Goal: Transaction & Acquisition: Purchase product/service

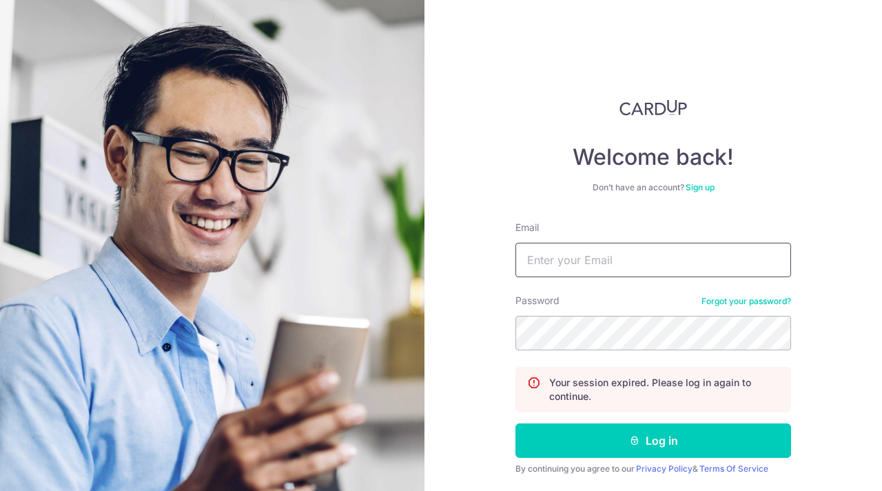
click at [536, 263] on input "Email" at bounding box center [653, 260] width 276 height 34
type input "[EMAIL_ADDRESS][DOMAIN_NAME]"
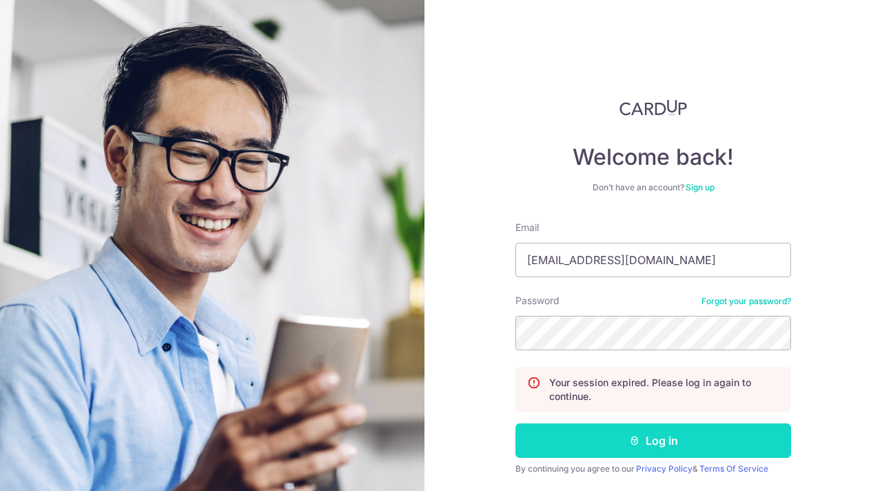
click at [657, 444] on button "Log in" at bounding box center [653, 440] width 276 height 34
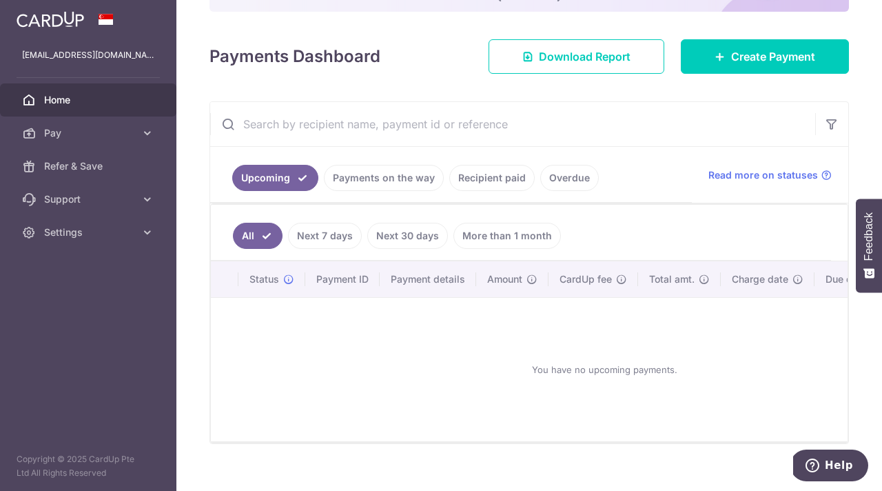
scroll to position [176, 0]
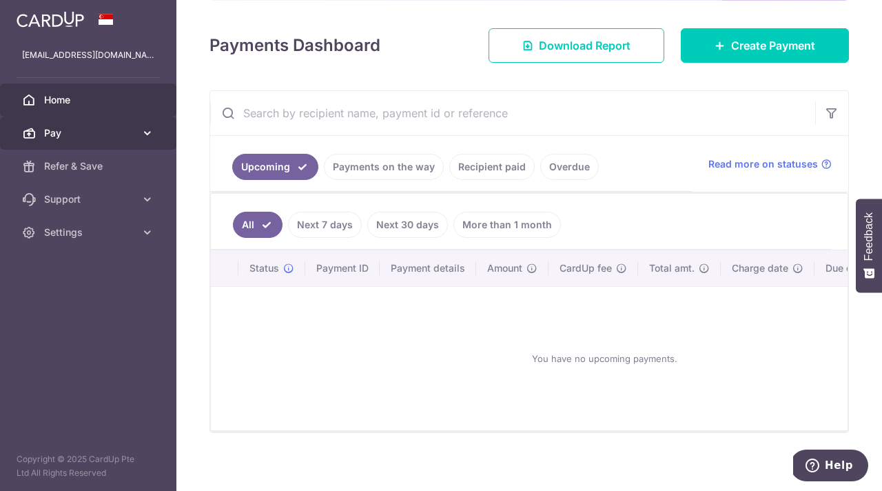
click at [58, 138] on span "Pay" at bounding box center [89, 133] width 91 height 14
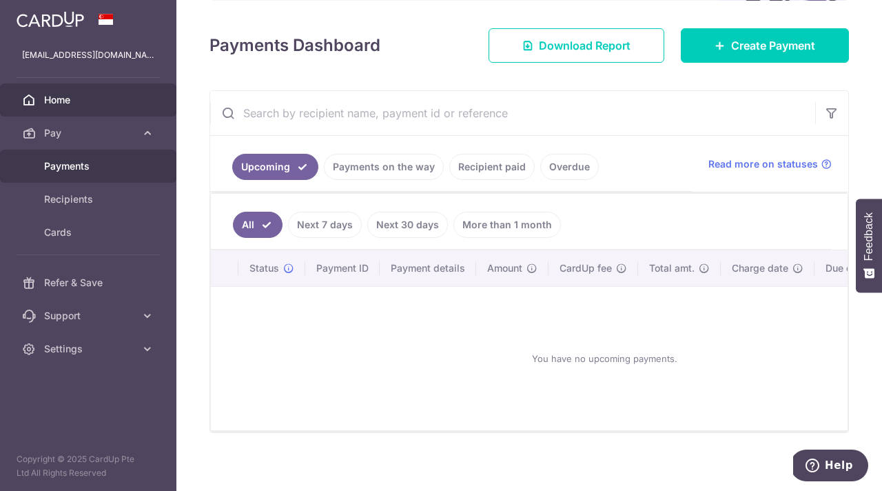
click at [68, 164] on span "Payments" at bounding box center [89, 166] width 91 height 14
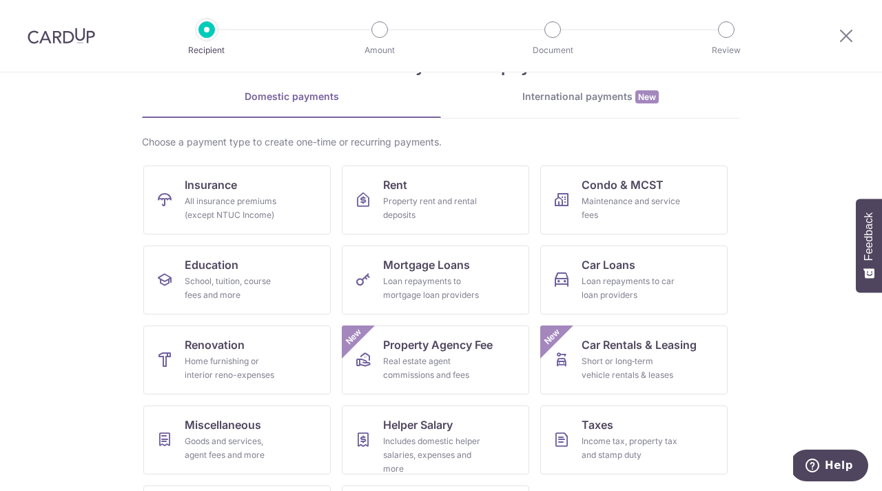
scroll to position [70, 0]
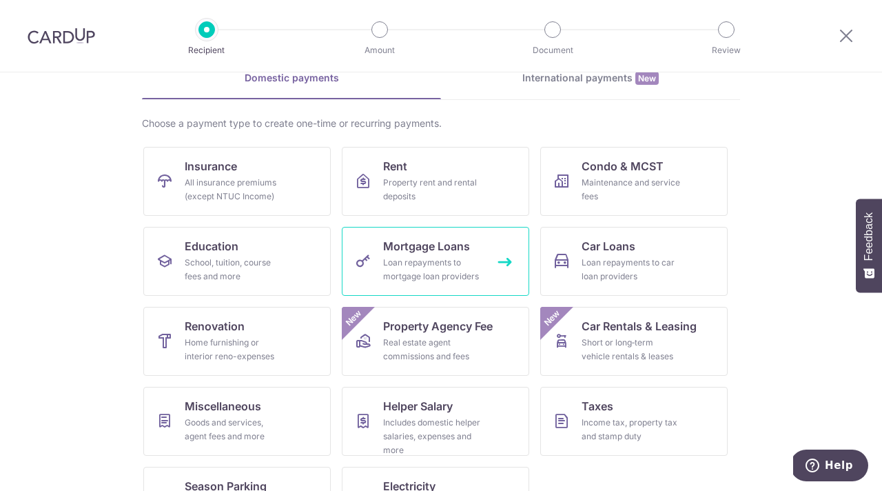
click at [415, 270] on div "Loan repayments to mortgage loan providers" at bounding box center [432, 270] width 99 height 28
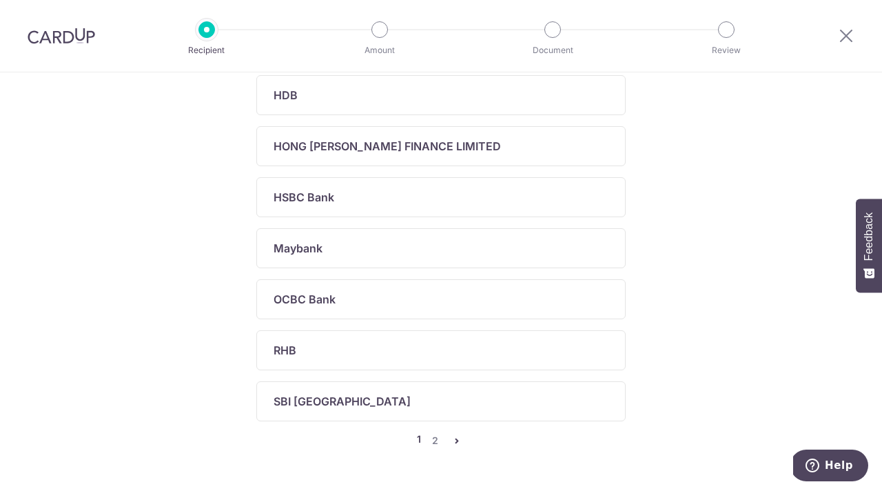
scroll to position [533, 0]
click at [437, 439] on link "2" at bounding box center [434, 439] width 17 height 17
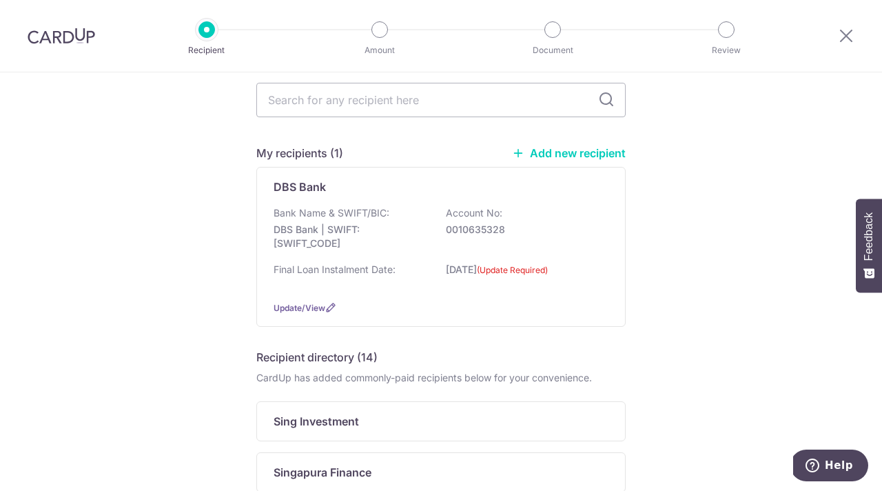
scroll to position [0, 0]
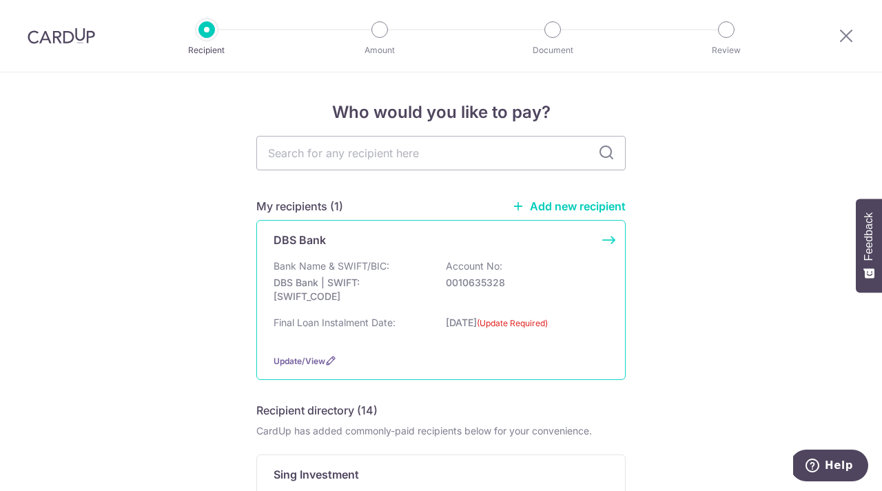
click at [541, 324] on label "(Update Required)" at bounding box center [512, 323] width 71 height 14
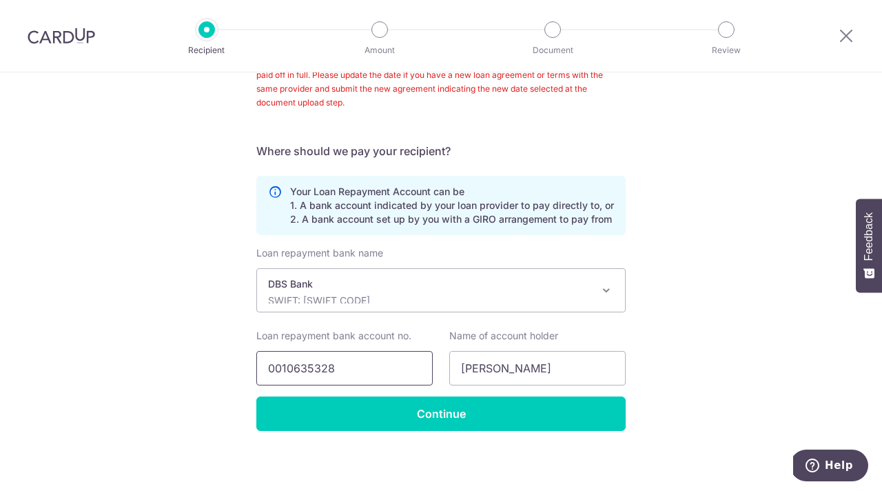
scroll to position [307, 0]
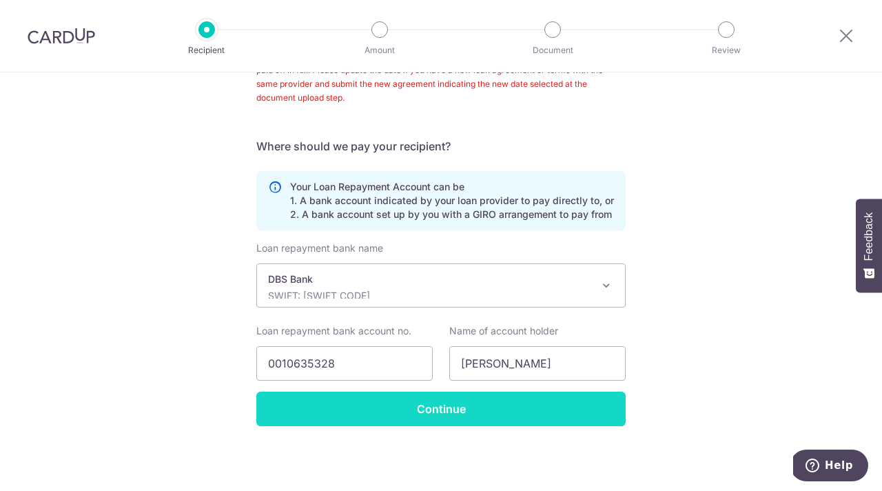
click at [446, 409] on input "Continue" at bounding box center [440, 408] width 369 height 34
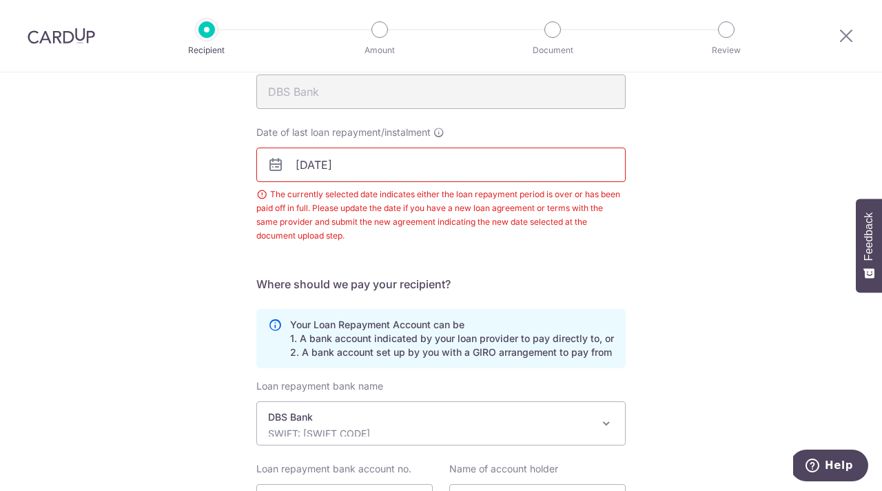
scroll to position [158, 0]
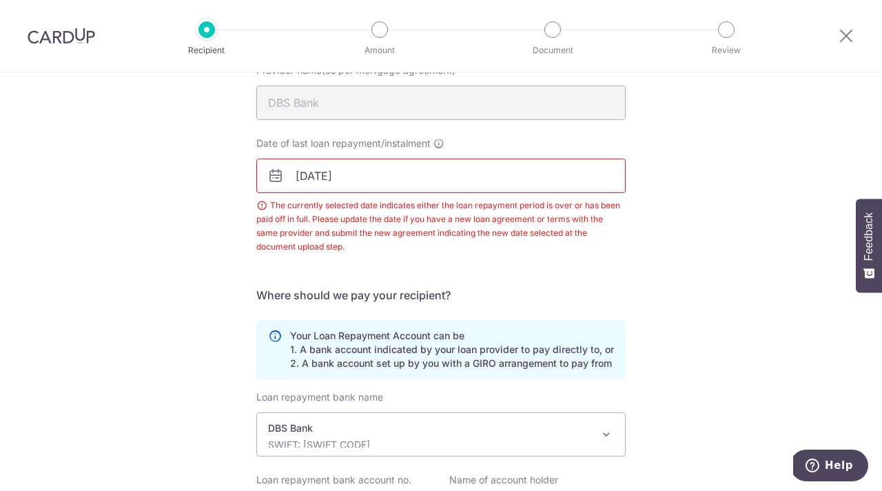
click at [276, 173] on icon at bounding box center [275, 175] width 17 height 17
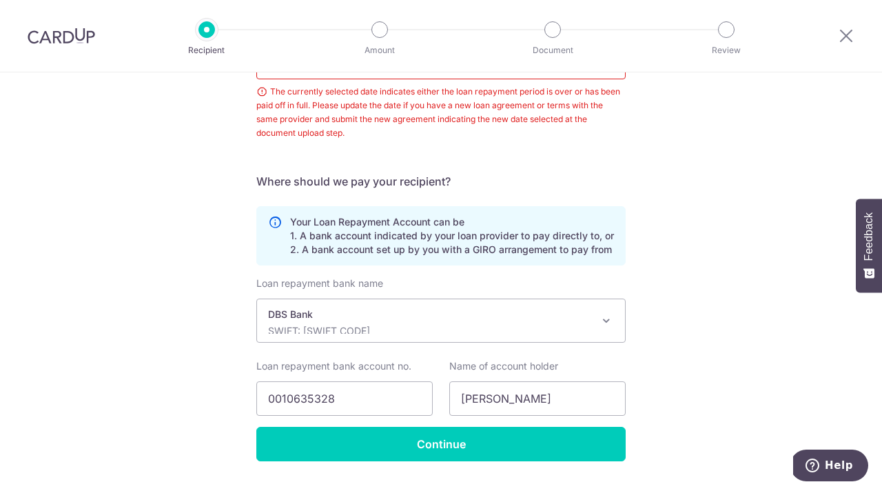
scroll to position [307, 0]
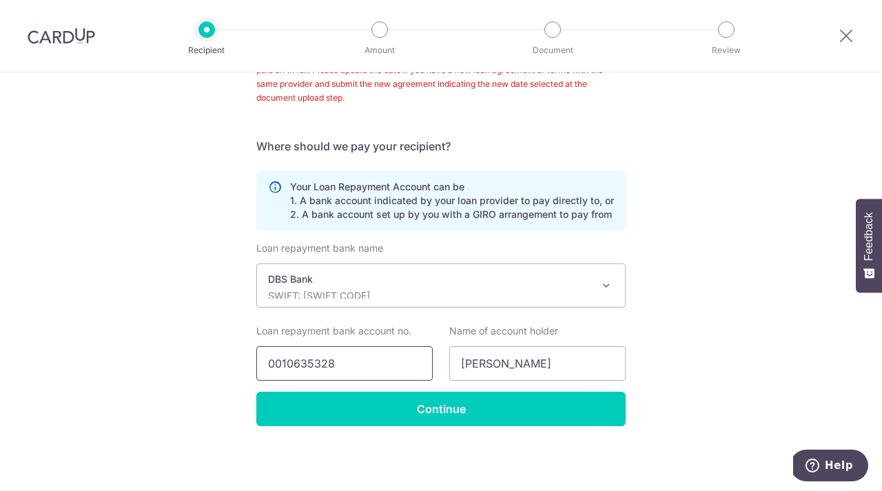
drag, startPoint x: 338, startPoint y: 363, endPoint x: 163, endPoint y: 349, distance: 174.8
click at [163, 349] on div "Recipient Details Your recipient does not need a CardUp account to receive your…" at bounding box center [441, 128] width 882 height 725
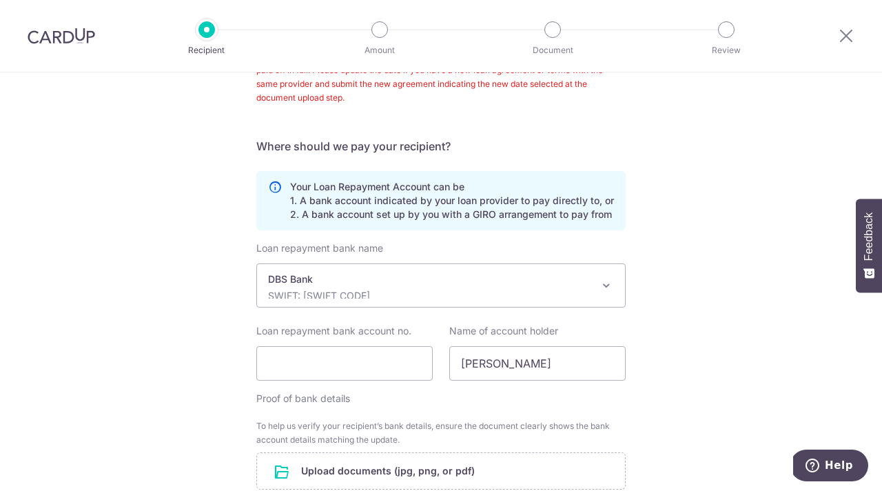
click at [610, 285] on span at bounding box center [606, 285] width 17 height 17
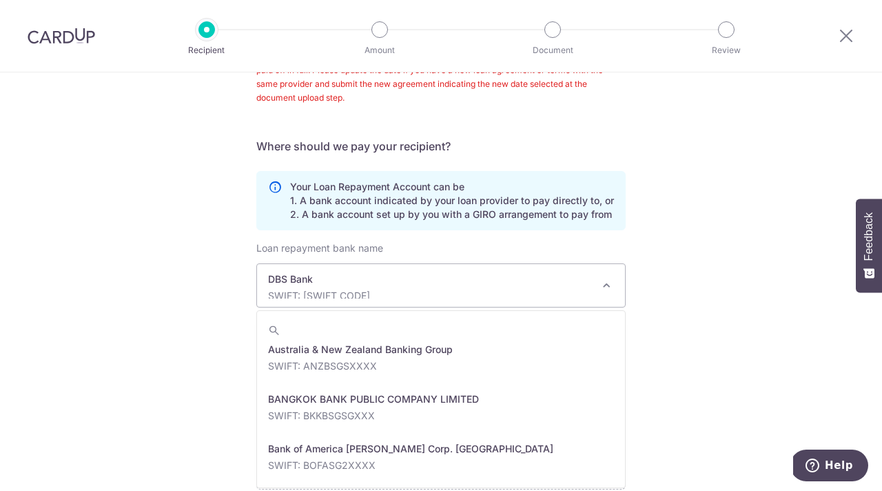
scroll to position [0, 0]
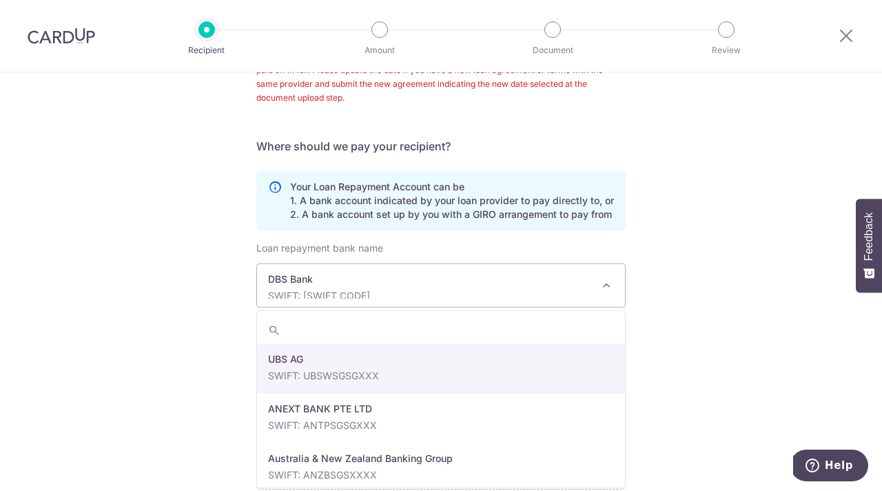
click at [418, 220] on p "Your Loan Repayment Account can be 1. A bank account indicated by your loan pro…" at bounding box center [452, 200] width 324 height 41
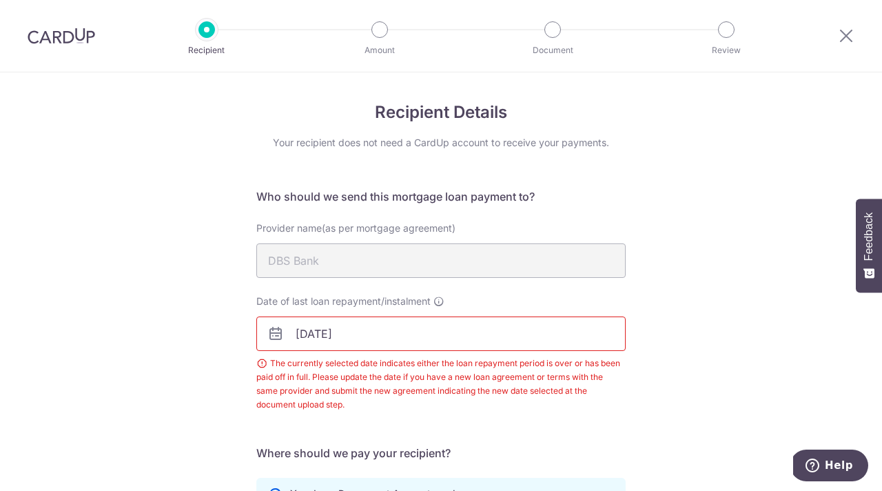
click at [356, 336] on input "[DATE]" at bounding box center [440, 333] width 369 height 34
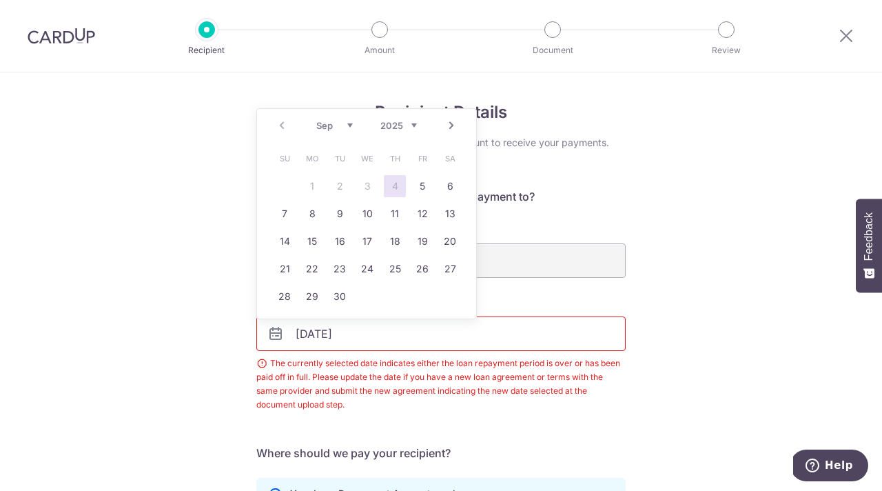
click at [347, 126] on select "Sep Oct Nov Dec" at bounding box center [334, 125] width 37 height 11
click at [368, 186] on link "1" at bounding box center [367, 186] width 22 height 22
type input "[DATE]"
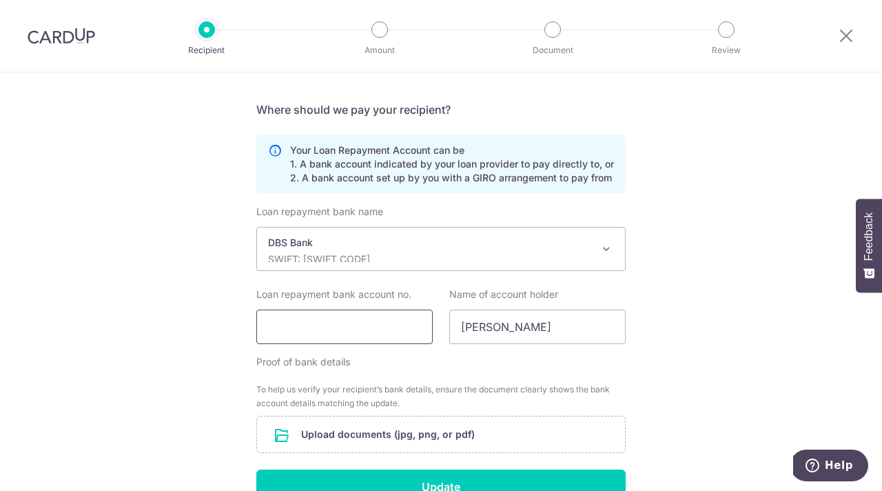
scroll to position [345, 0]
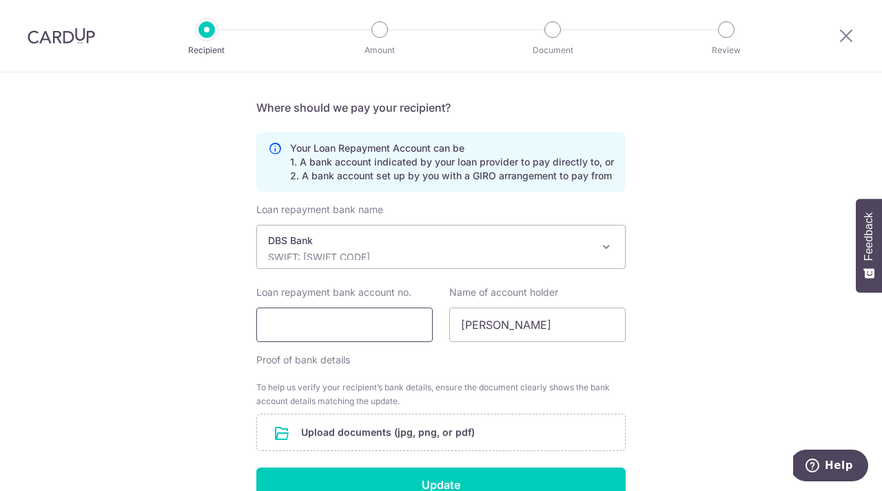
click at [300, 324] on input "Loan repayment bank account no." at bounding box center [344, 324] width 176 height 34
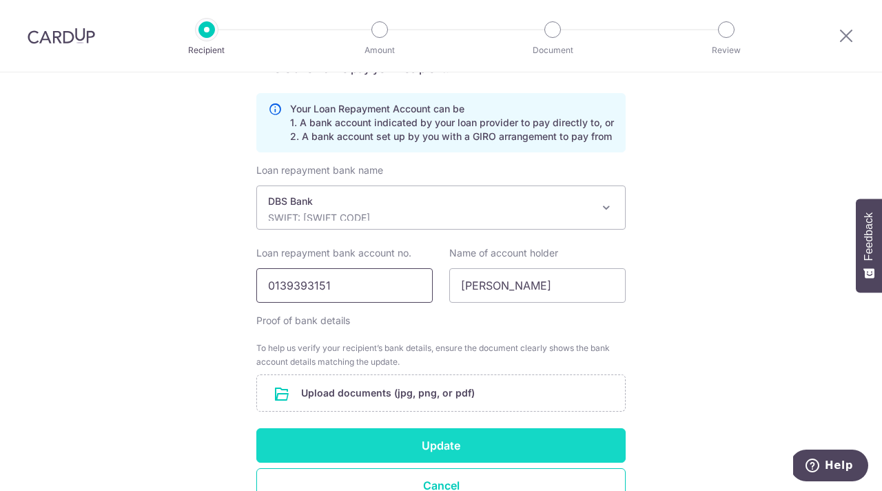
type input "0139393151"
click at [434, 444] on button "Update" at bounding box center [440, 445] width 369 height 34
